Goal: Information Seeking & Learning: Learn about a topic

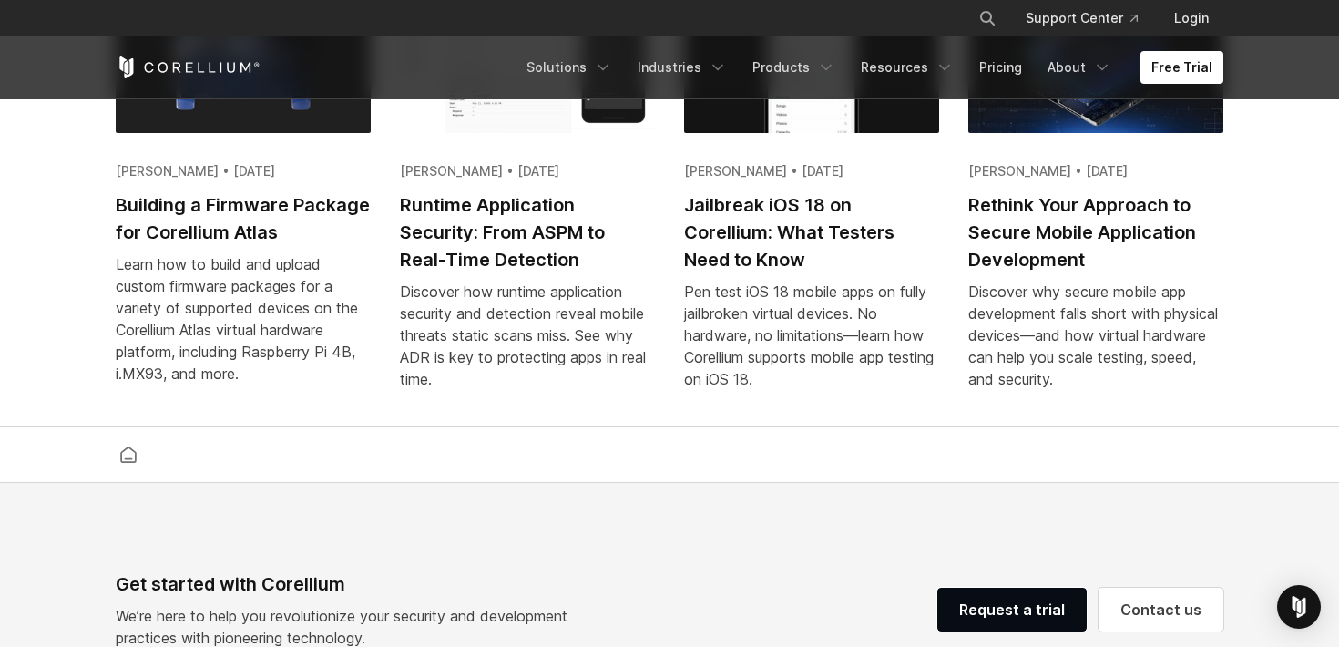
scroll to position [3406, 0]
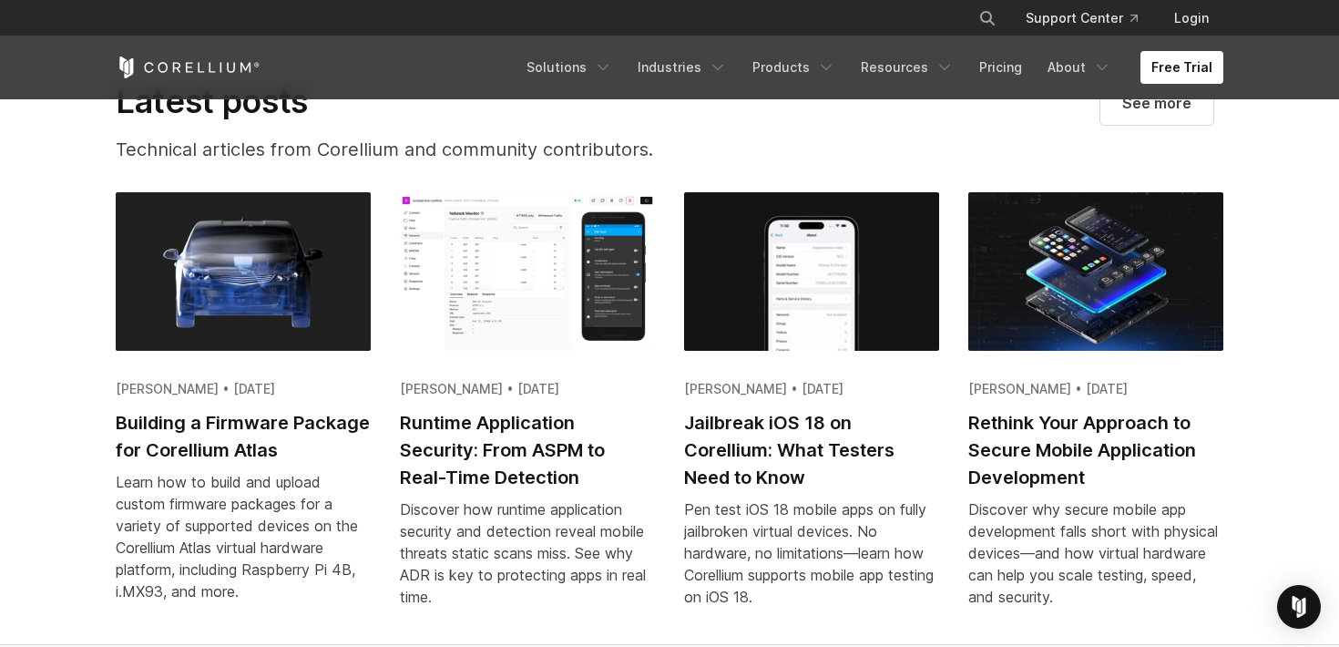
click at [530, 277] on img at bounding box center [527, 271] width 255 height 158
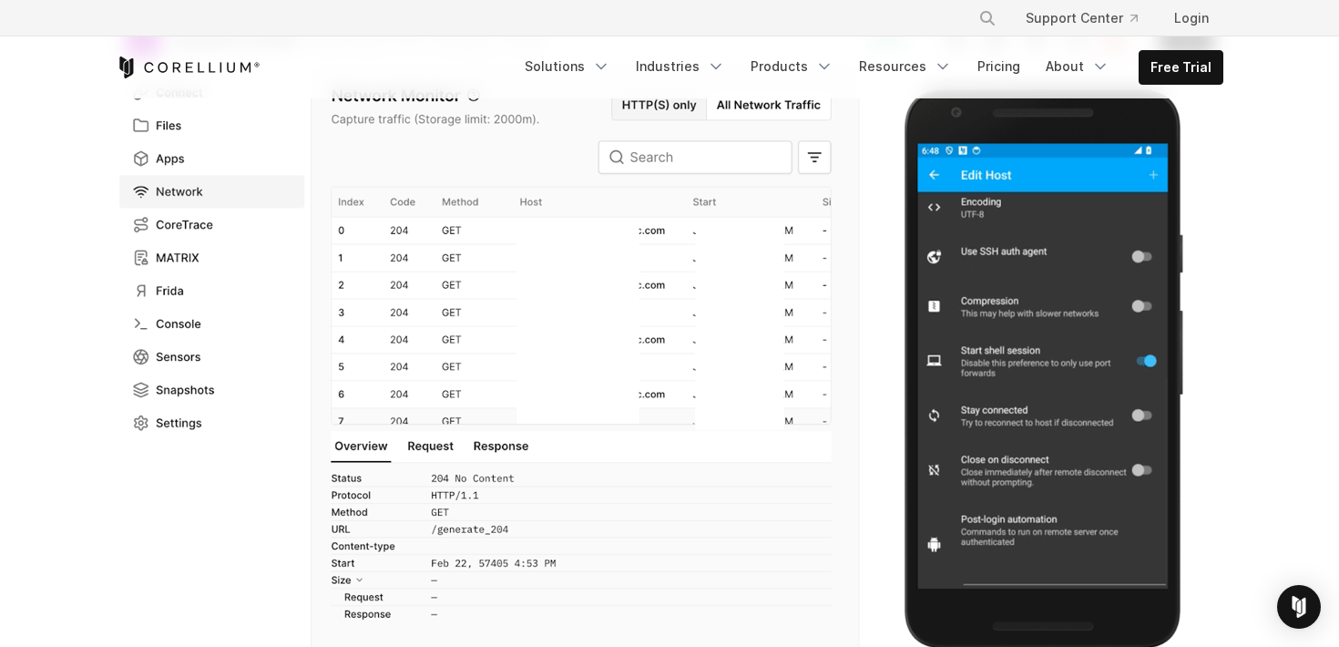
scroll to position [491, 0]
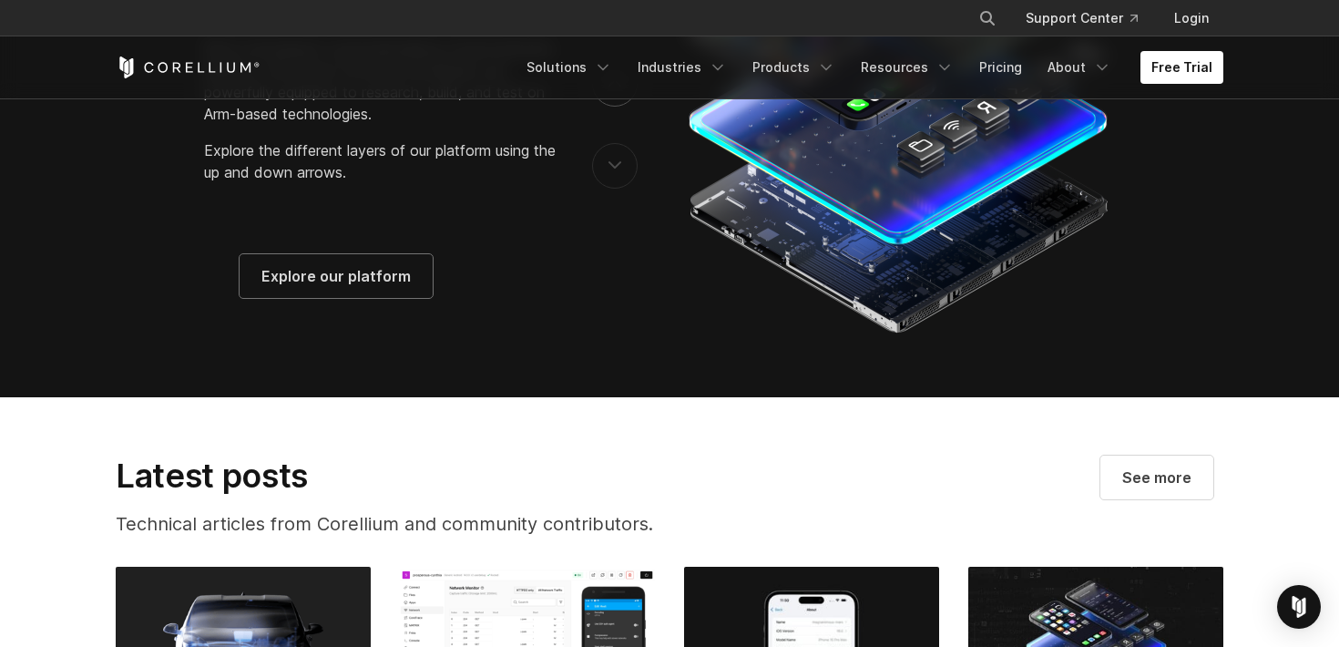
scroll to position [2955, 0]
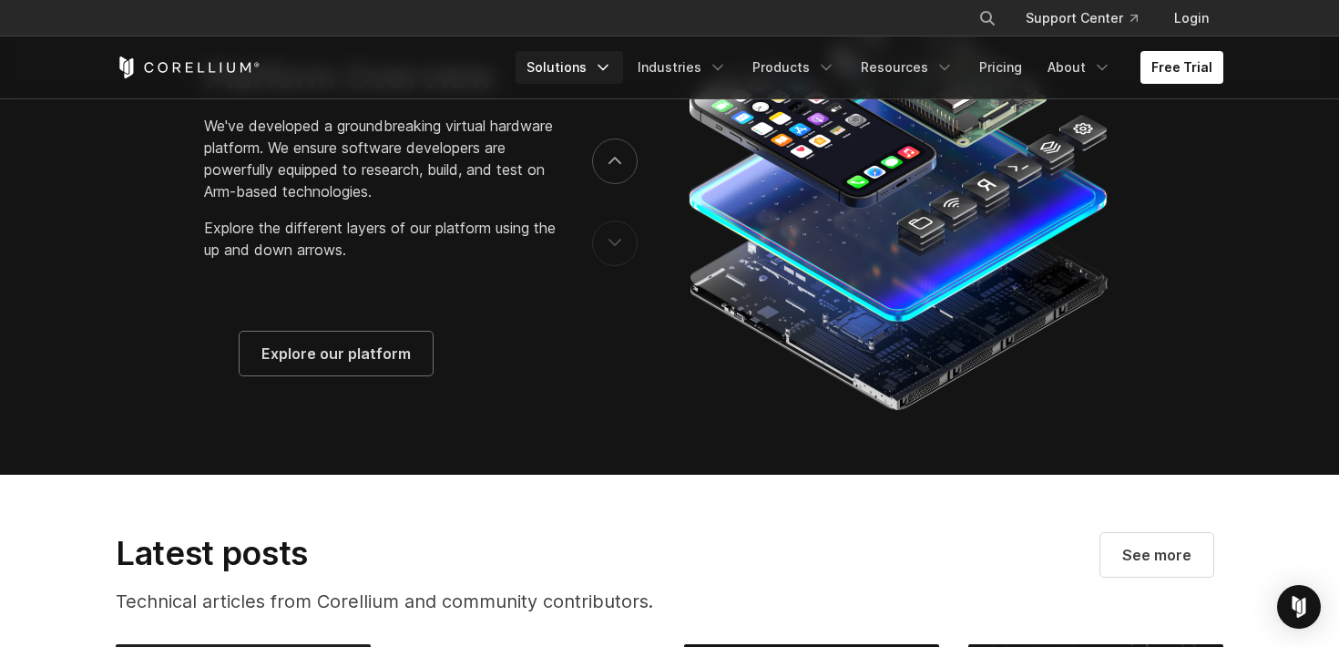
click at [612, 67] on icon "Navigation Menu" at bounding box center [603, 67] width 18 height 18
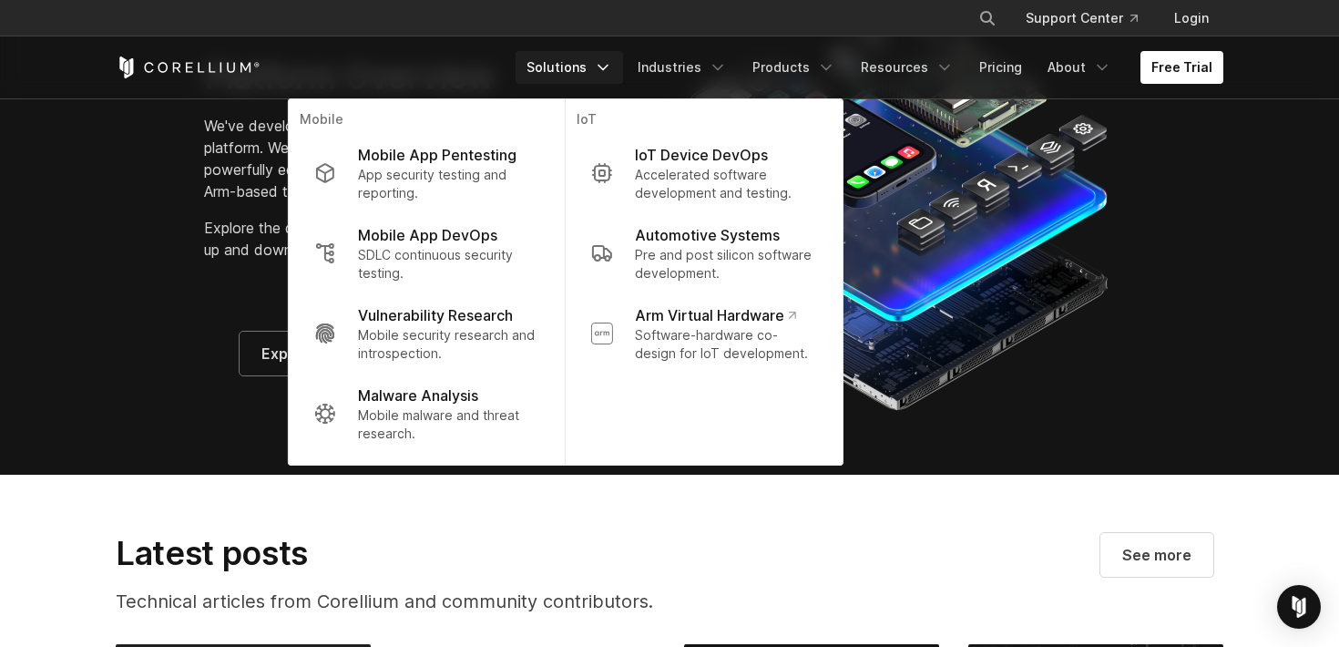
click at [1171, 219] on div at bounding box center [951, 202] width 544 height 428
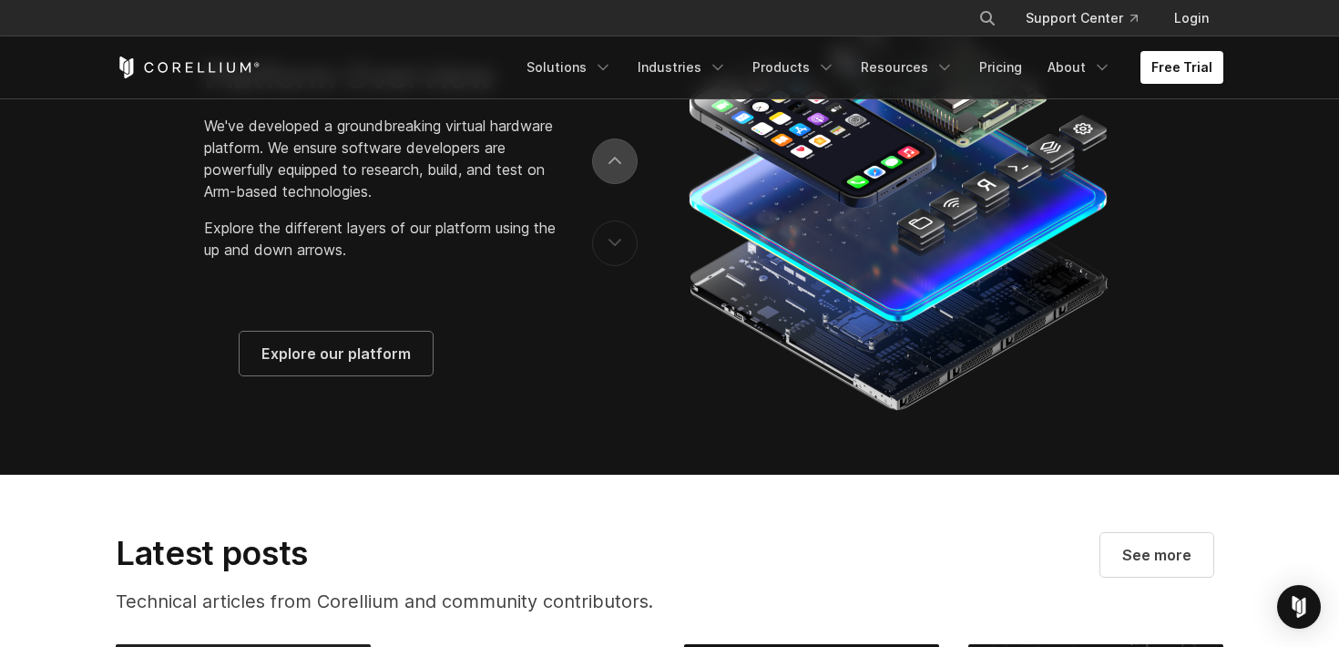
click at [629, 184] on button "next" at bounding box center [615, 161] width 46 height 46
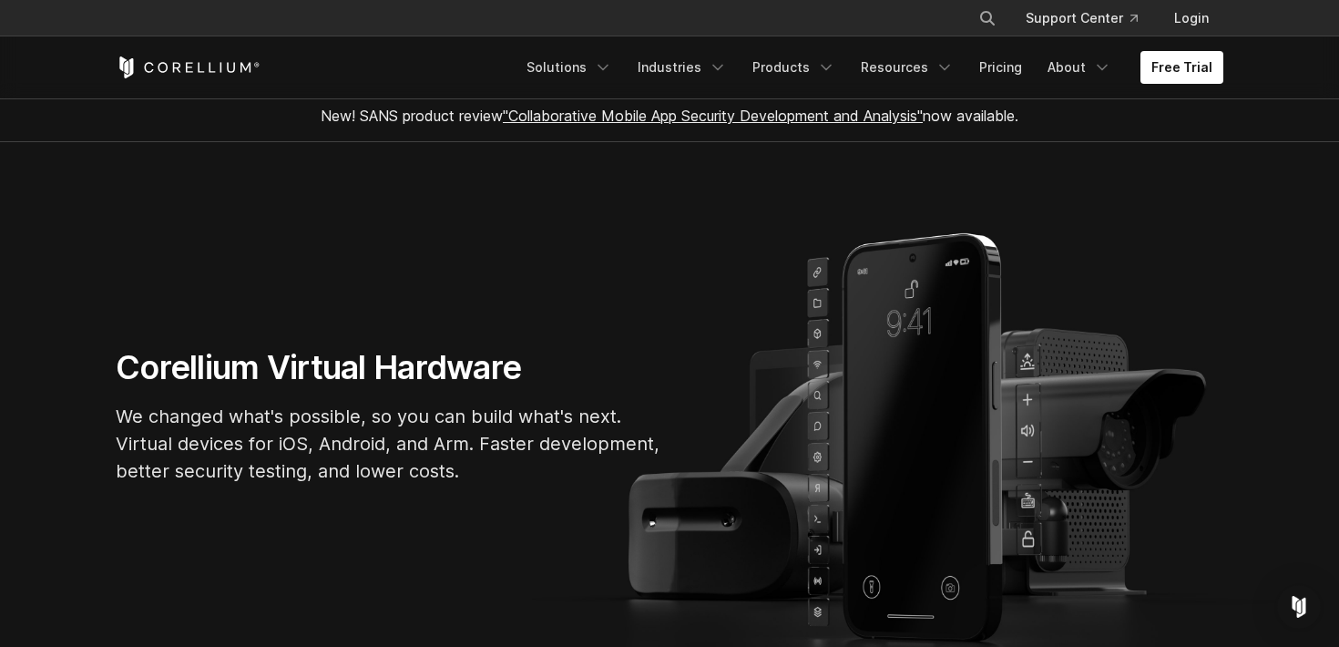
scroll to position [0, 0]
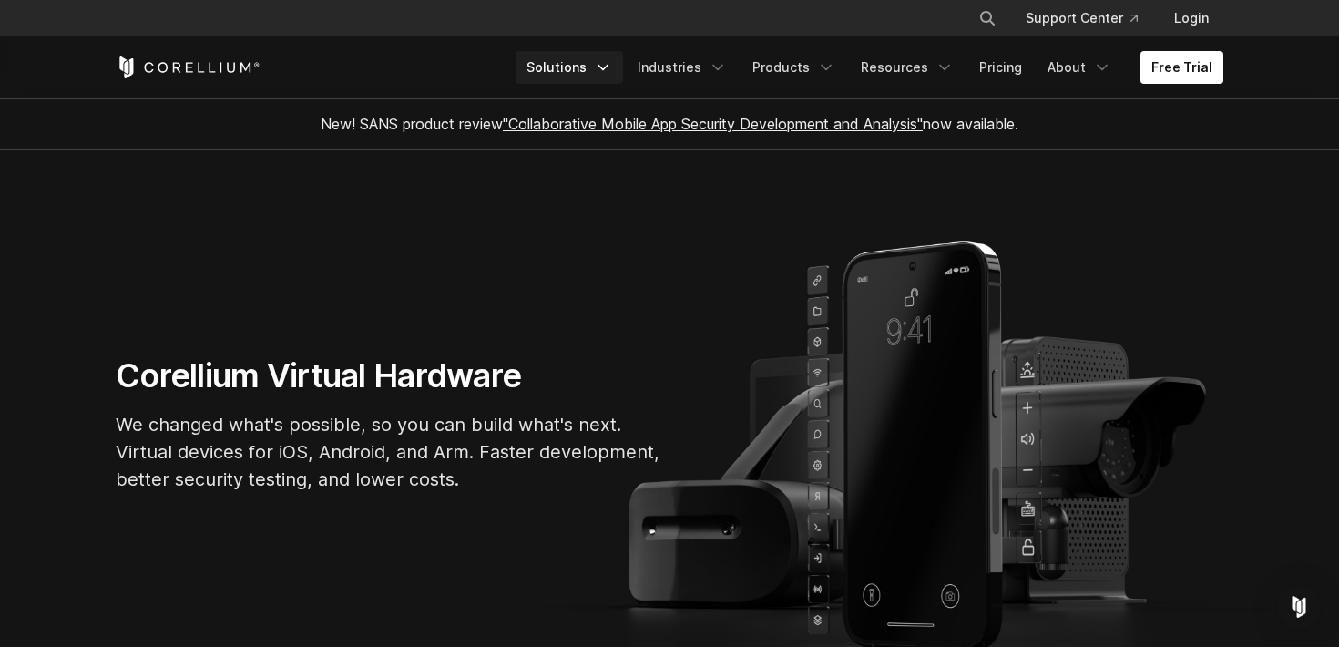
click at [591, 79] on link "Solutions" at bounding box center [568, 67] width 107 height 33
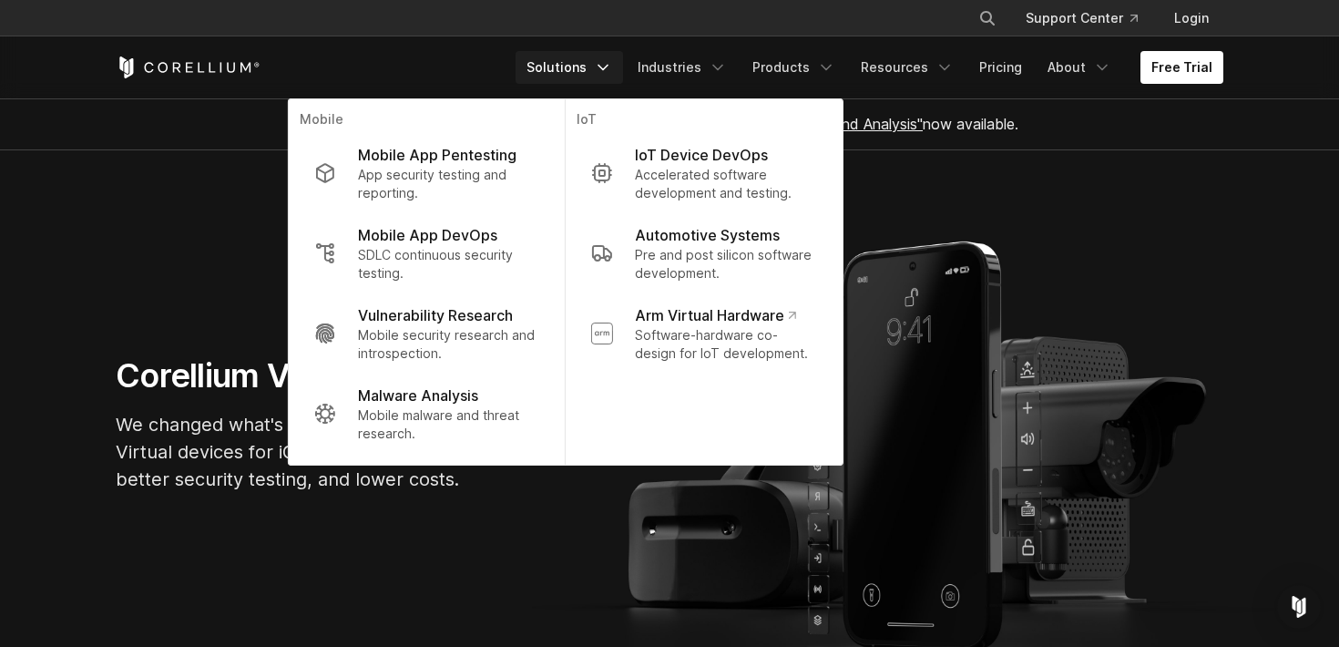
click at [1002, 194] on section "Corellium Virtual Hardware We changed what's possible, so you can build what's …" at bounding box center [669, 431] width 1339 height 563
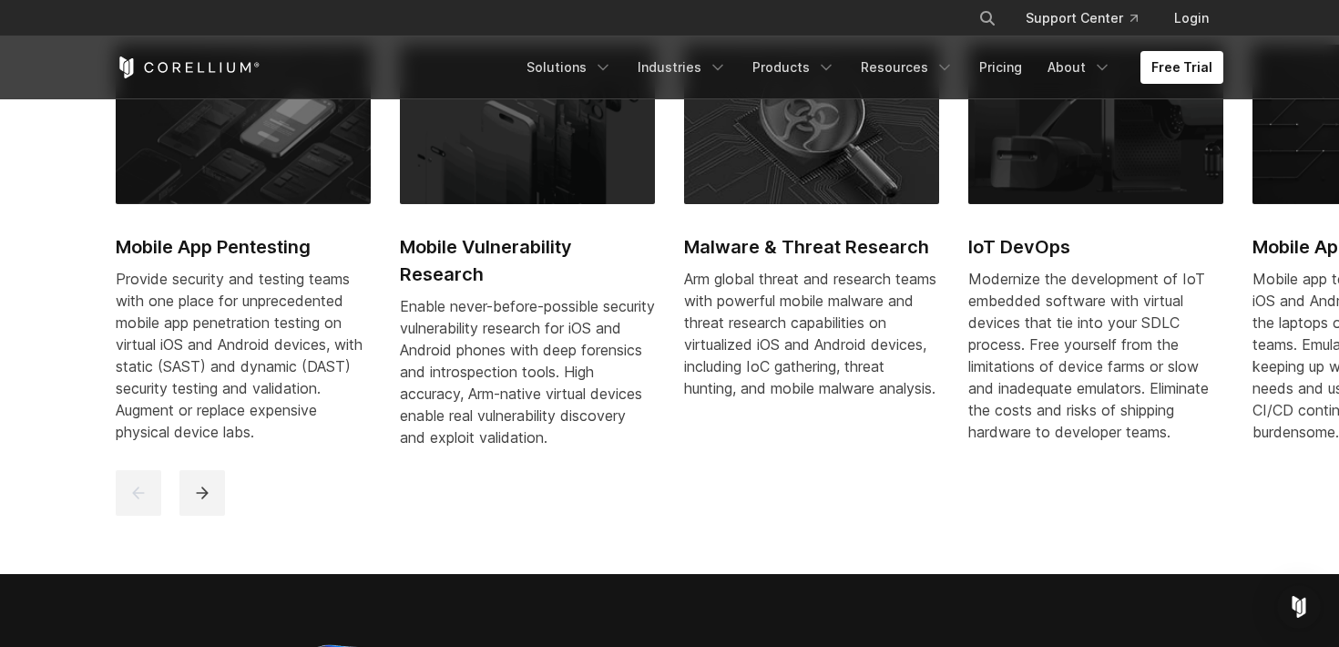
scroll to position [778, 0]
